Goal: Book appointment/travel/reservation

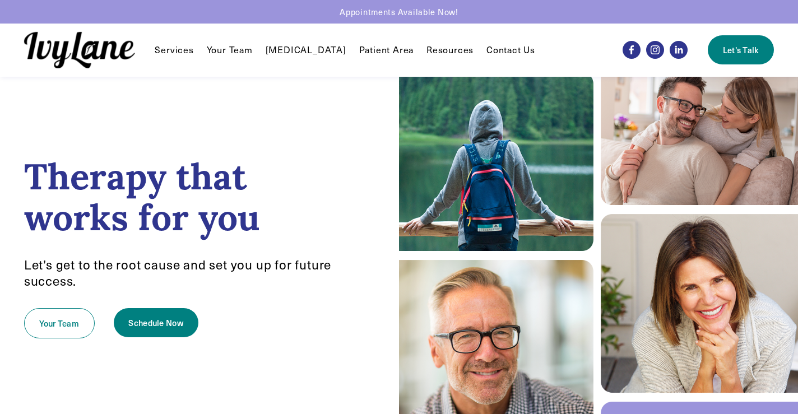
click at [0, 0] on span "Individual Therapy" at bounding box center [0, 0] width 0 height 0
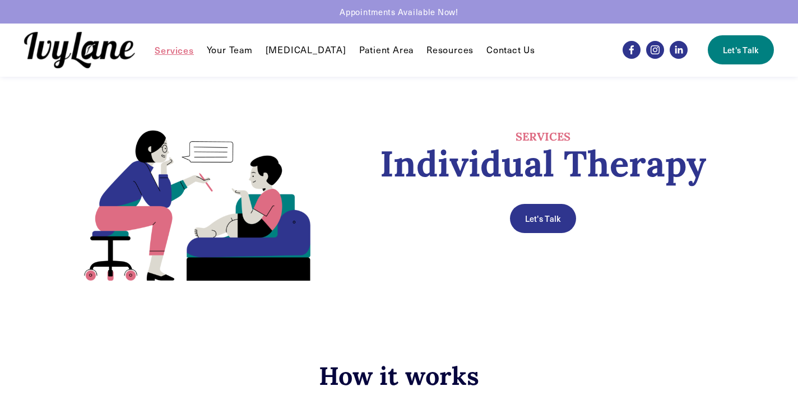
click at [233, 53] on link "Your Team" at bounding box center [230, 49] width 46 height 13
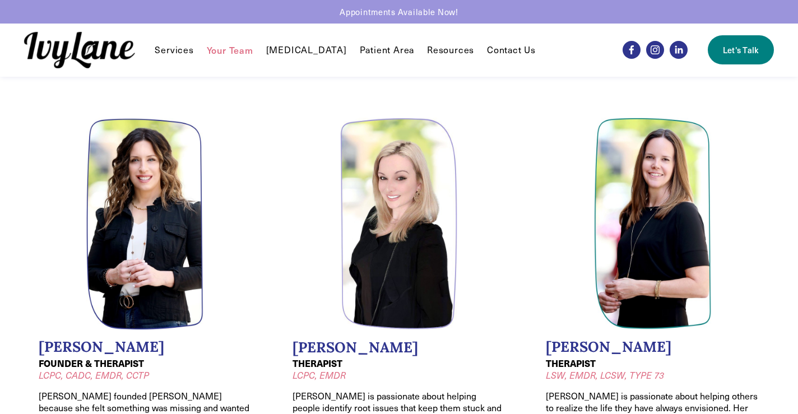
click at [364, 49] on link "Patient Area" at bounding box center [387, 49] width 55 height 13
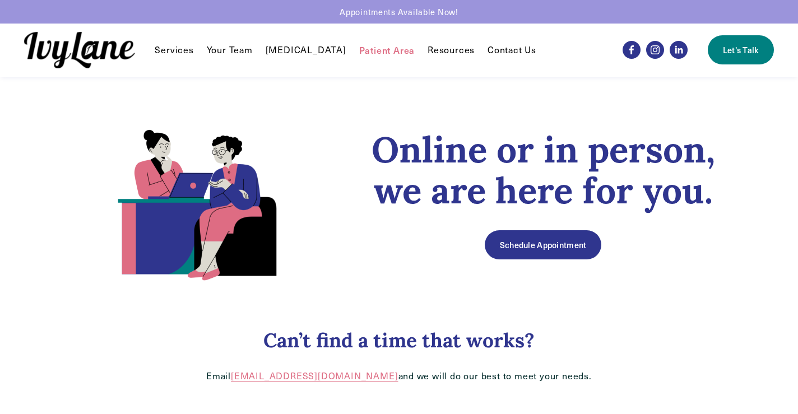
click at [0, 0] on span "FAQ" at bounding box center [0, 0] width 0 height 0
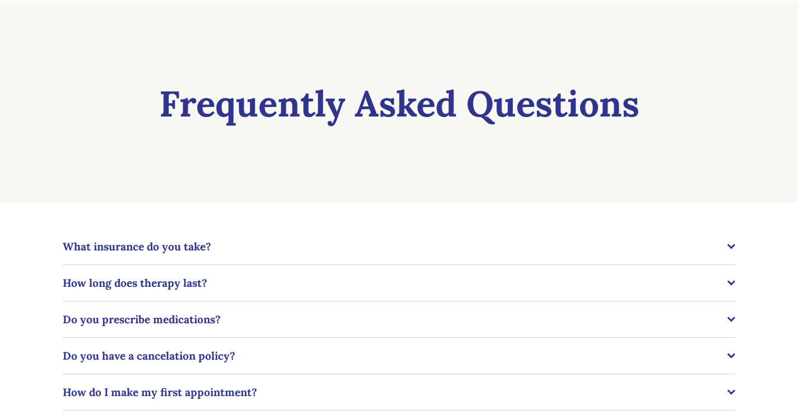
scroll to position [104, 0]
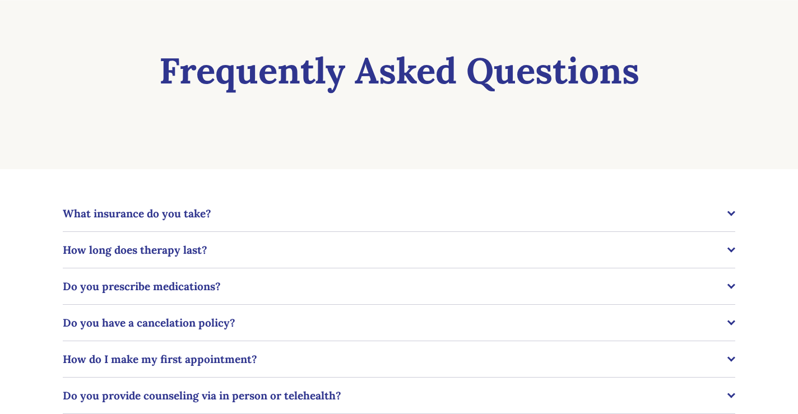
click at [410, 215] on span "What insurance do you take?" at bounding box center [395, 213] width 664 height 13
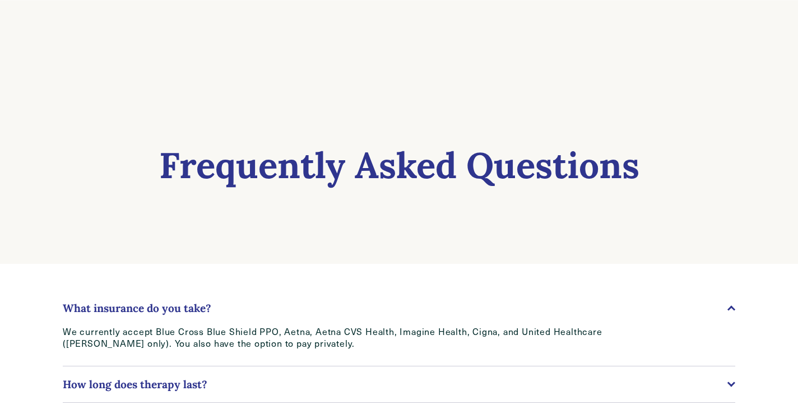
scroll to position [0, 0]
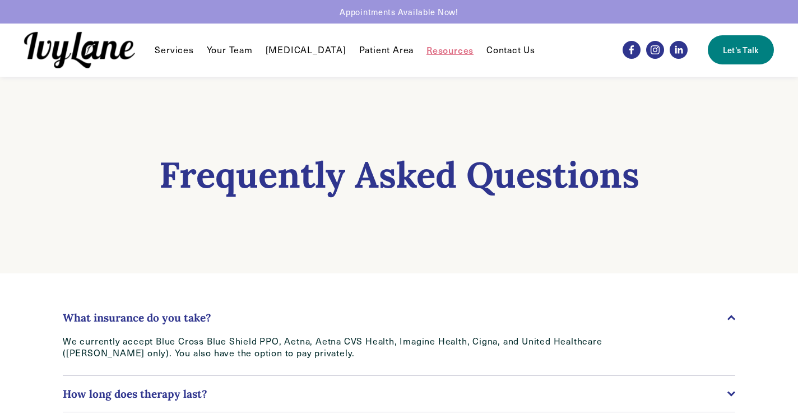
click at [730, 45] on link "Let's Talk" at bounding box center [740, 49] width 66 height 29
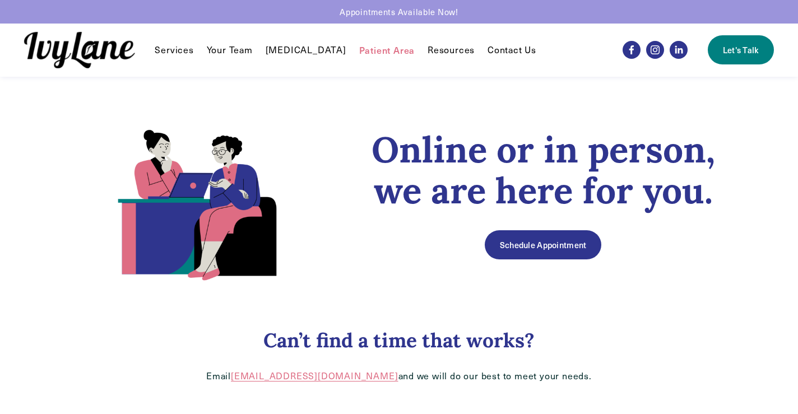
click at [526, 254] on link "Schedule Appointment" at bounding box center [542, 244] width 117 height 29
click at [222, 55] on link "Your Team" at bounding box center [230, 49] width 46 height 13
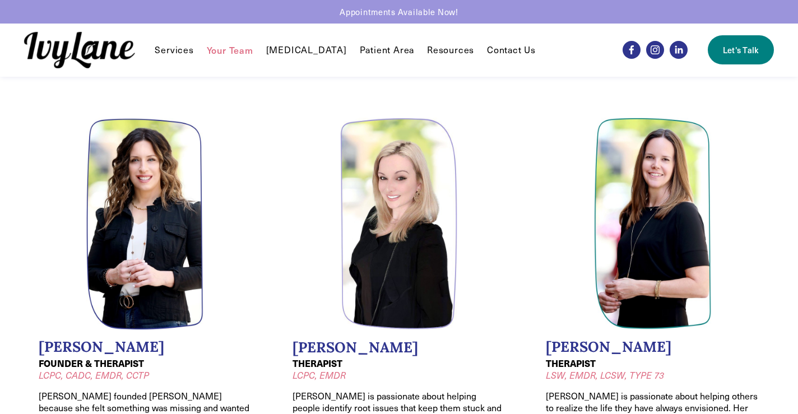
click at [725, 55] on link "Let's Talk" at bounding box center [740, 49] width 66 height 29
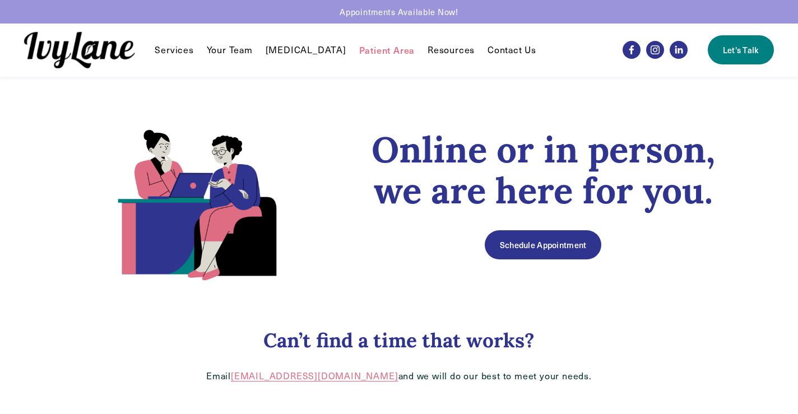
click at [535, 256] on link "Schedule Appointment" at bounding box center [542, 244] width 117 height 29
